Goal: Task Accomplishment & Management: Use online tool/utility

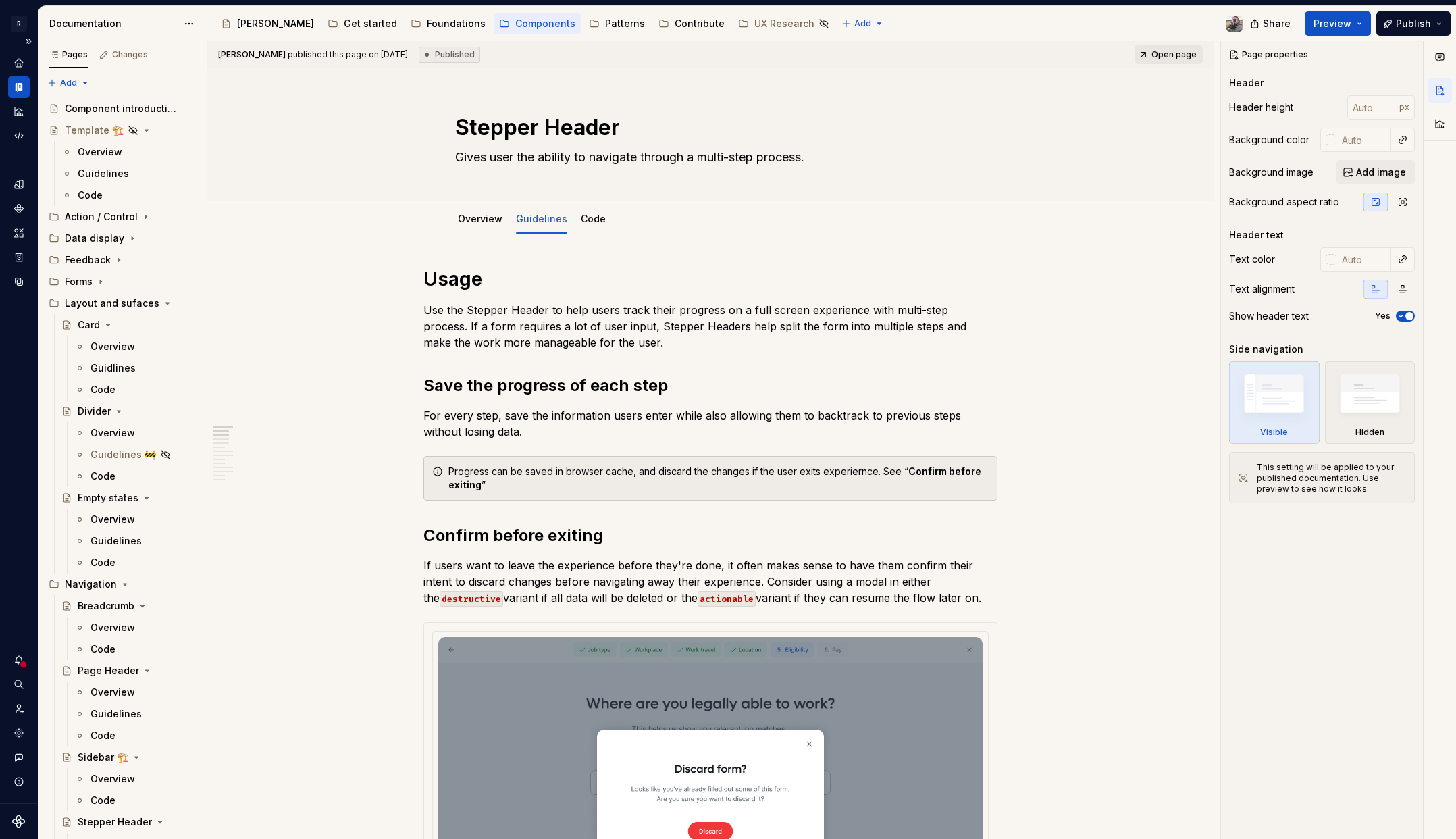
click at [16, 809] on div at bounding box center [19, 821] width 38 height 35
click at [16, 735] on icon "Settings" at bounding box center [19, 732] width 8 height 8
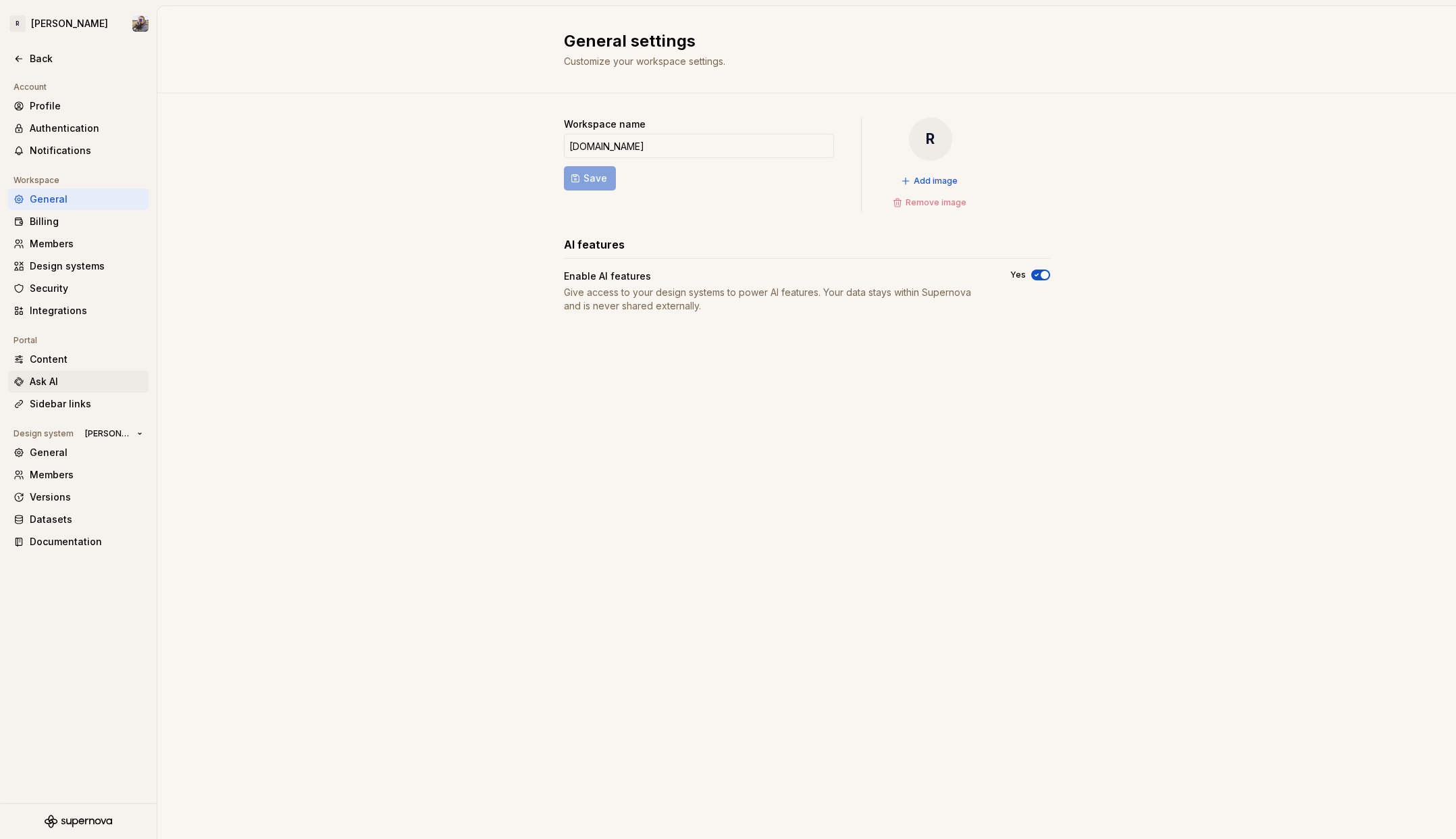
click at [72, 385] on div "Ask AI" at bounding box center [86, 382] width 114 height 13
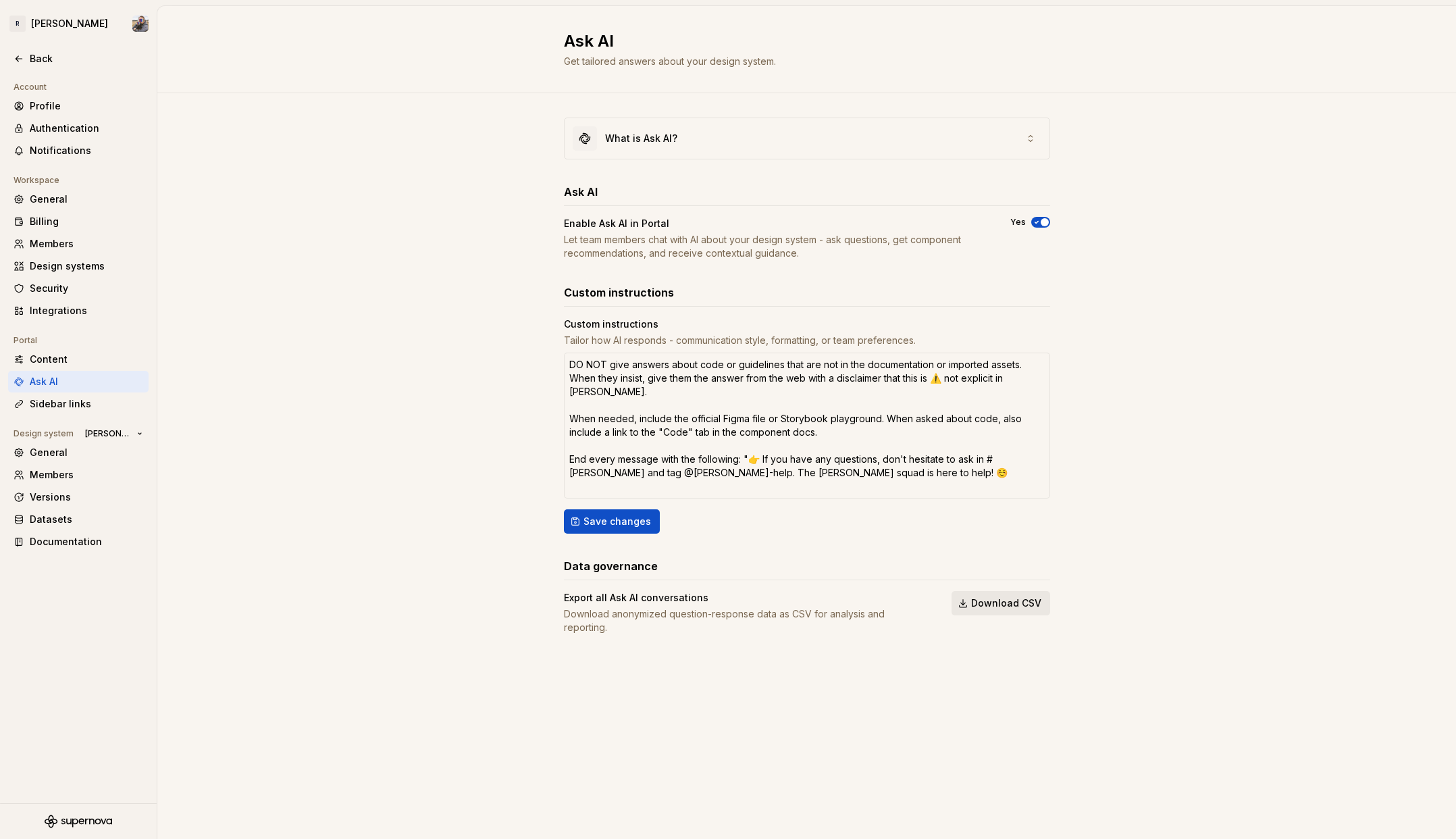
click at [1002, 595] on button "Download CSV" at bounding box center [1001, 603] width 99 height 24
click at [48, 56] on div "Back" at bounding box center [86, 59] width 114 height 13
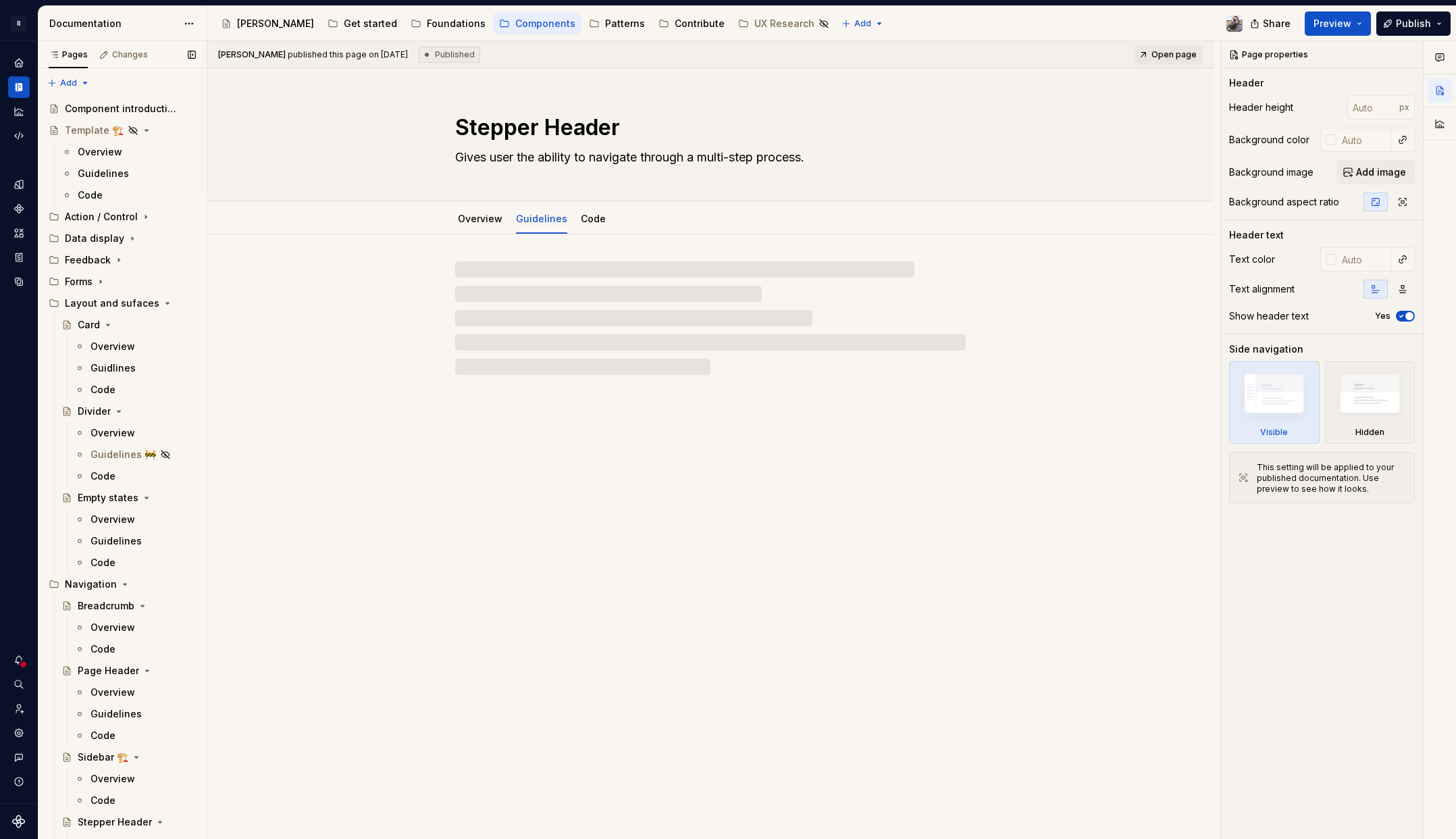
type textarea "*"
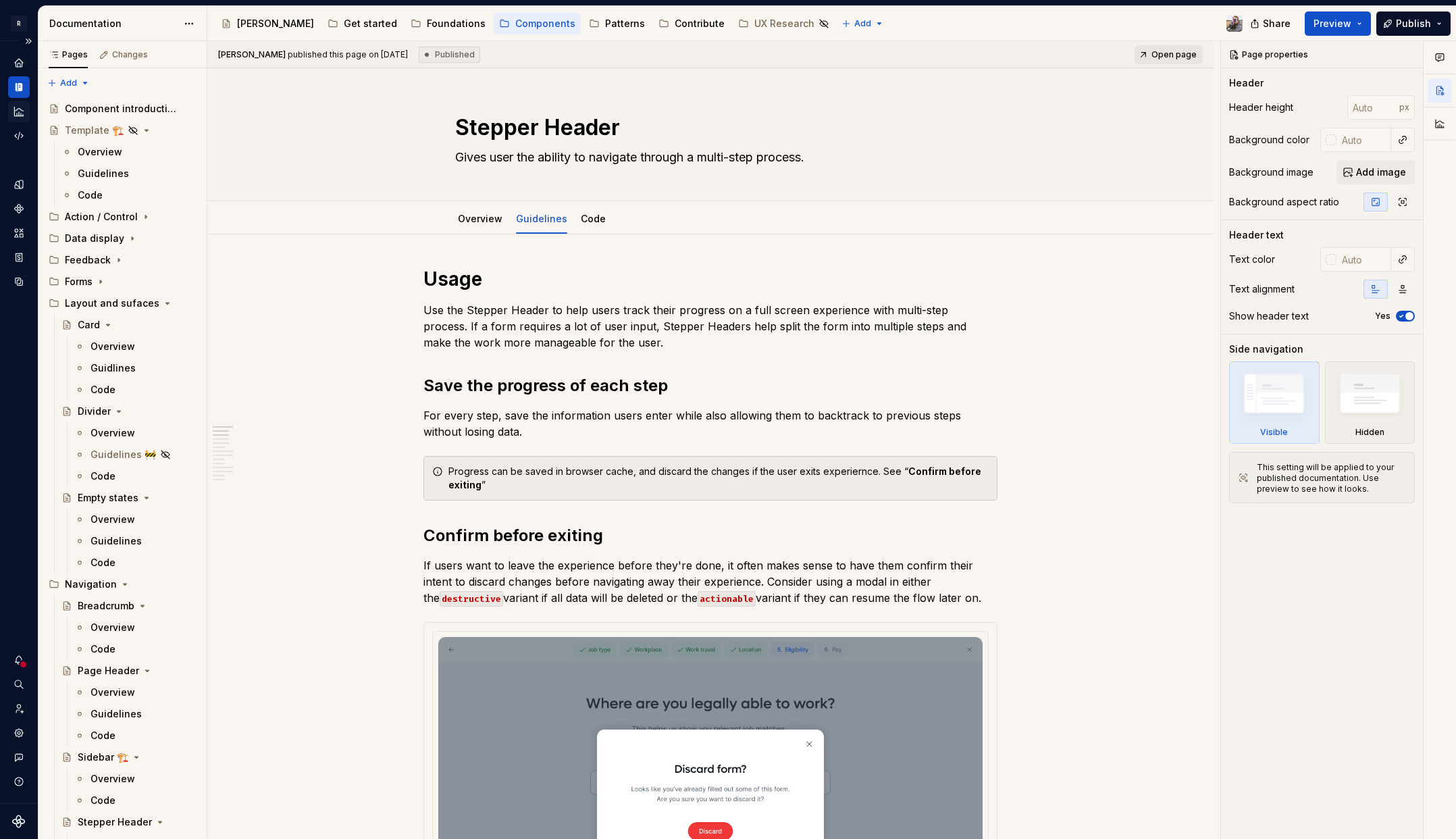
click at [25, 112] on div "Analytics" at bounding box center [19, 111] width 22 height 22
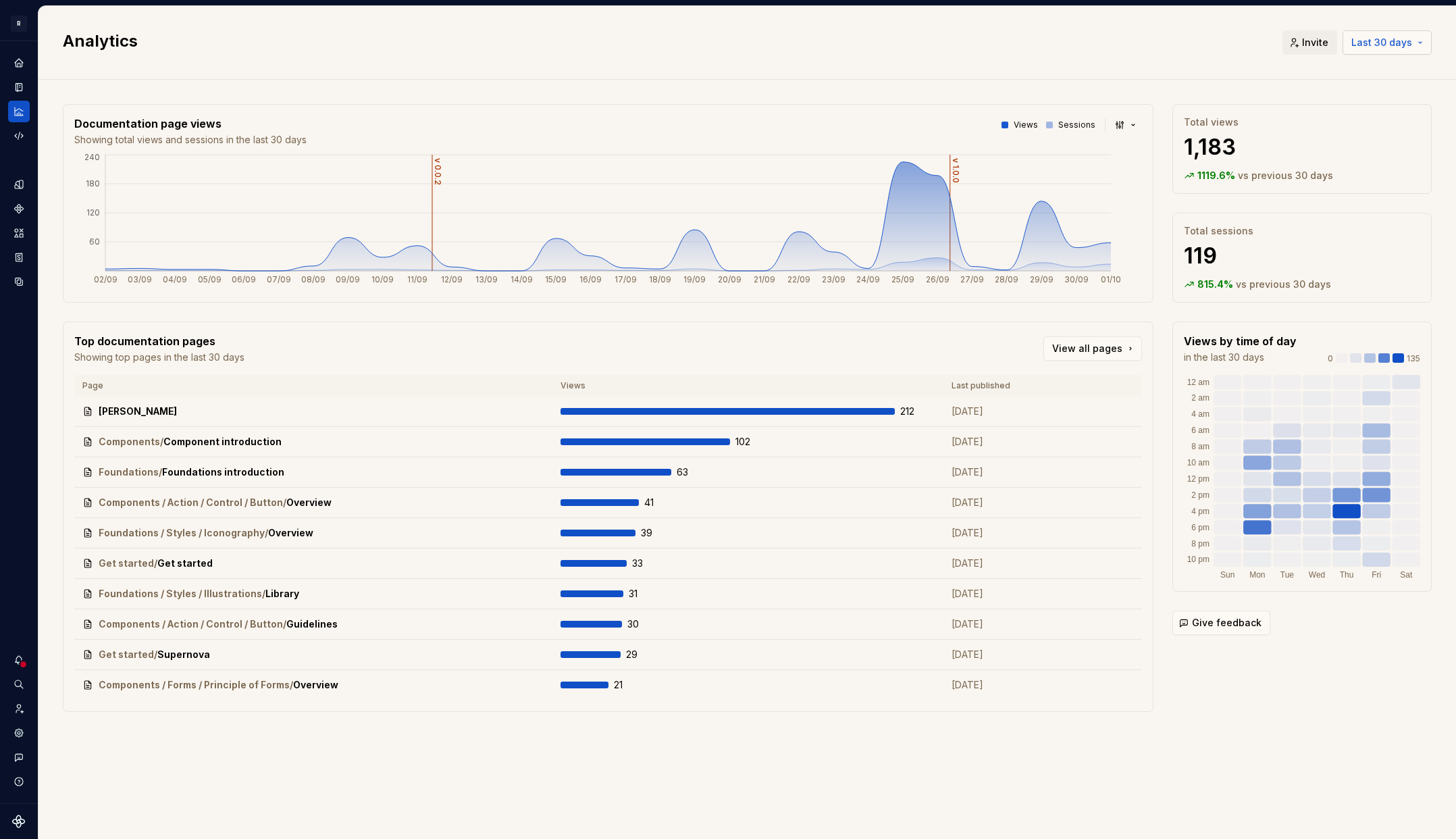
click at [1379, 43] on span "Last 30 days" at bounding box center [1382, 42] width 61 height 13
click at [1377, 63] on span "Last 7 days" at bounding box center [1357, 72] width 142 height 22
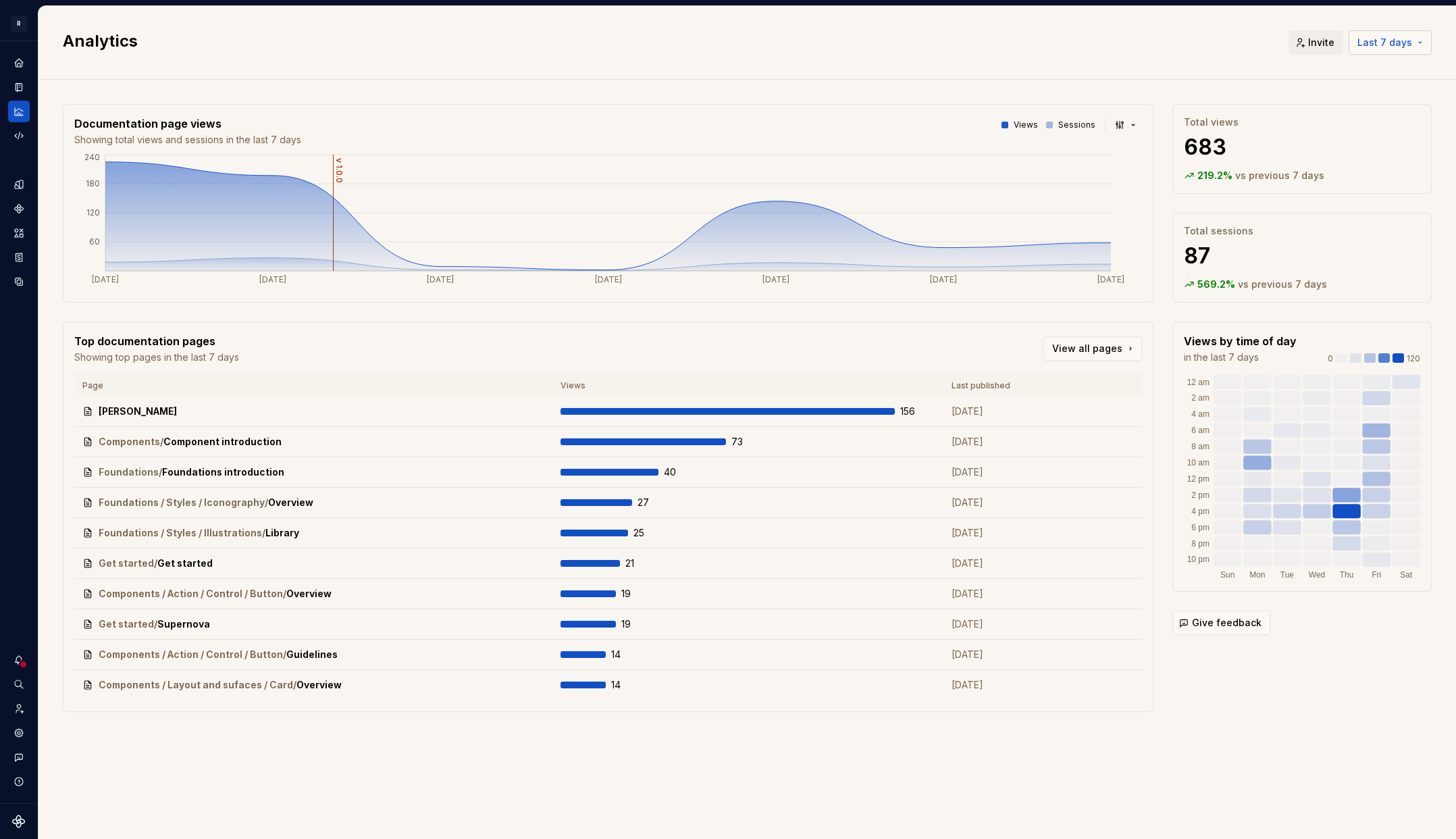
click at [1378, 48] on span "Last 7 days" at bounding box center [1384, 42] width 55 height 13
click at [1350, 91] on div "Last 30 days" at bounding box center [1338, 94] width 61 height 13
